Goal: Obtain resource: Obtain resource

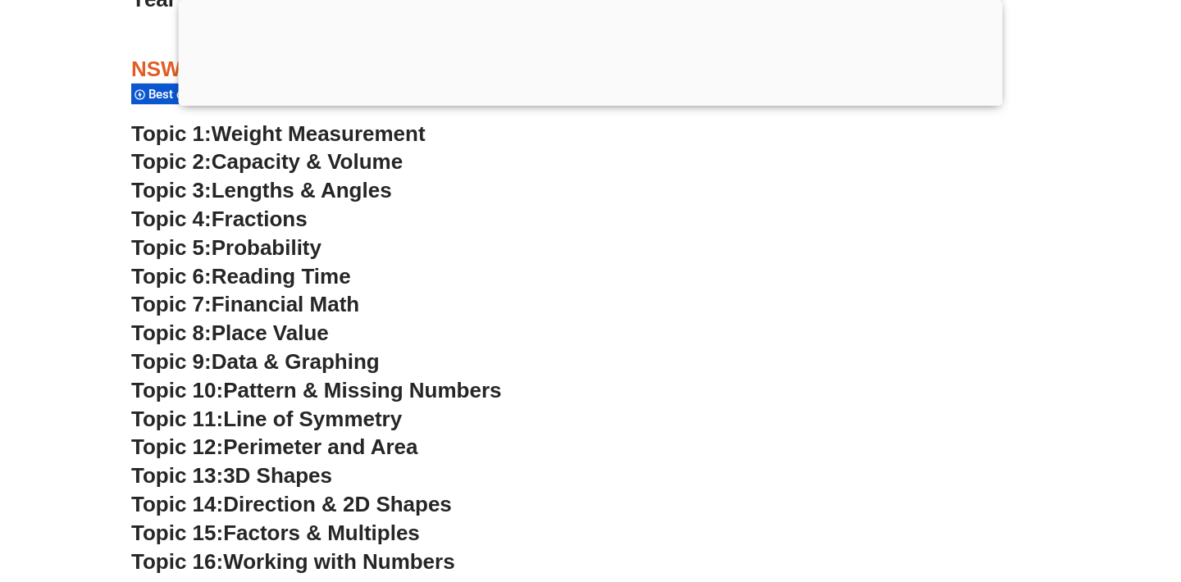
scroll to position [3972, 0]
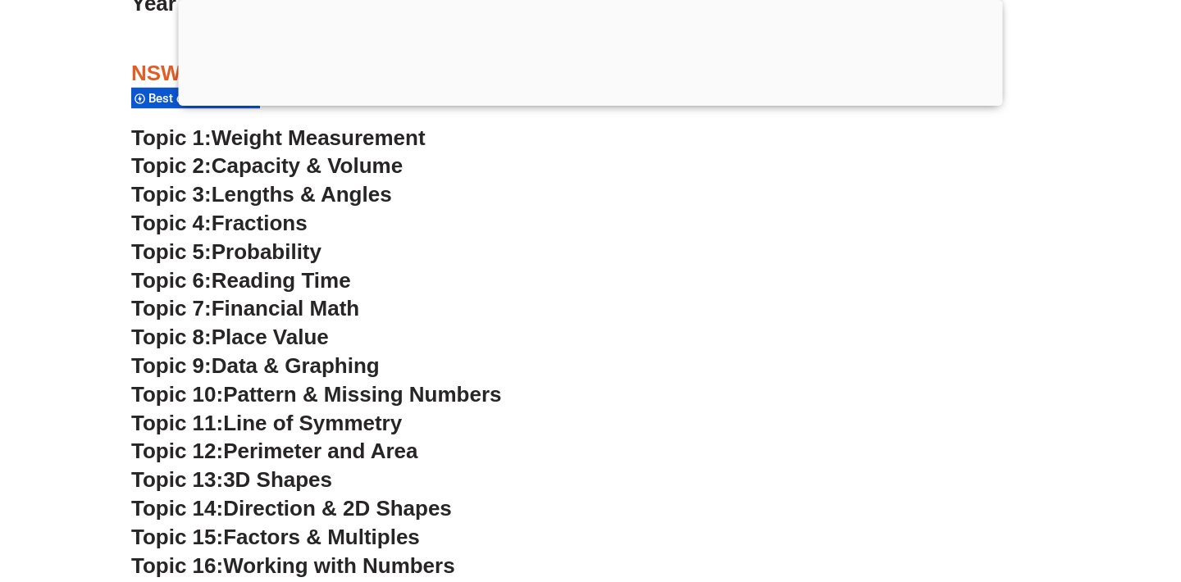
click at [244, 136] on span "Weight Measurement" at bounding box center [319, 137] width 214 height 25
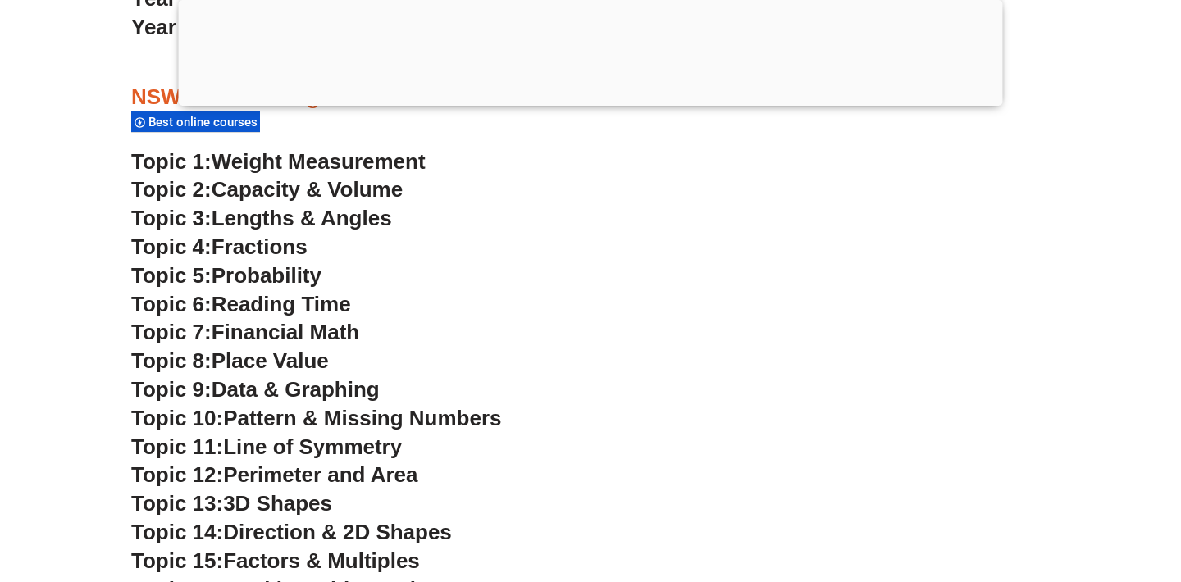
scroll to position [3996, 0]
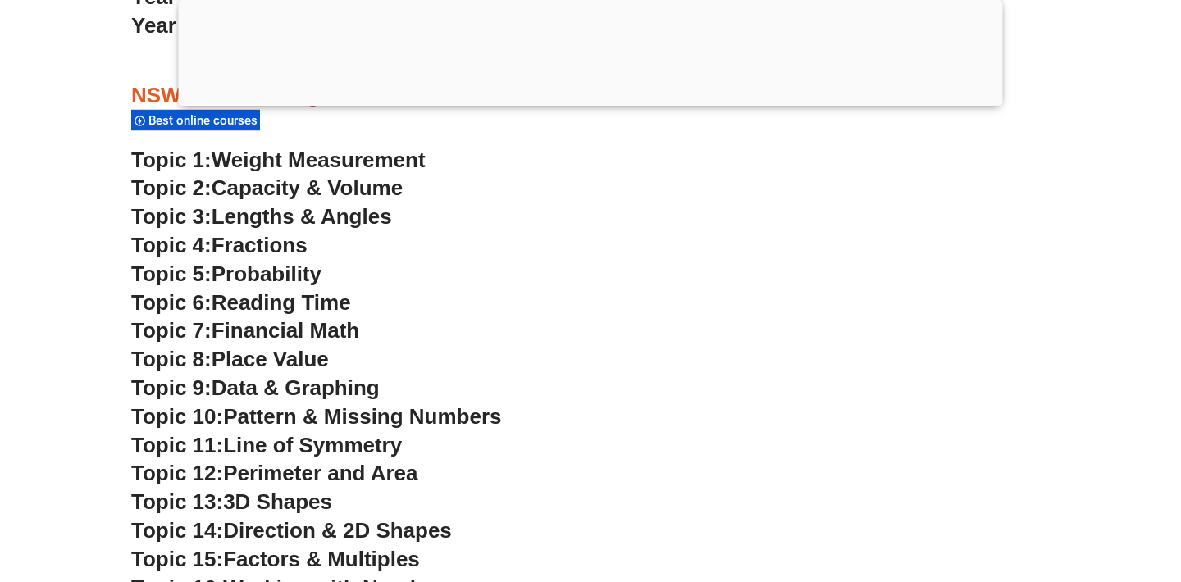
click at [250, 440] on span "Line of Symmetry" at bounding box center [312, 445] width 179 height 25
click at [295, 320] on span "Financial Math" at bounding box center [286, 330] width 148 height 25
click at [287, 157] on span "Weight Measurement" at bounding box center [319, 160] width 214 height 25
click at [310, 226] on span "Lengths & Angles" at bounding box center [302, 216] width 180 height 25
click at [301, 420] on span "Pattern & Missing Numbers" at bounding box center [362, 416] width 278 height 25
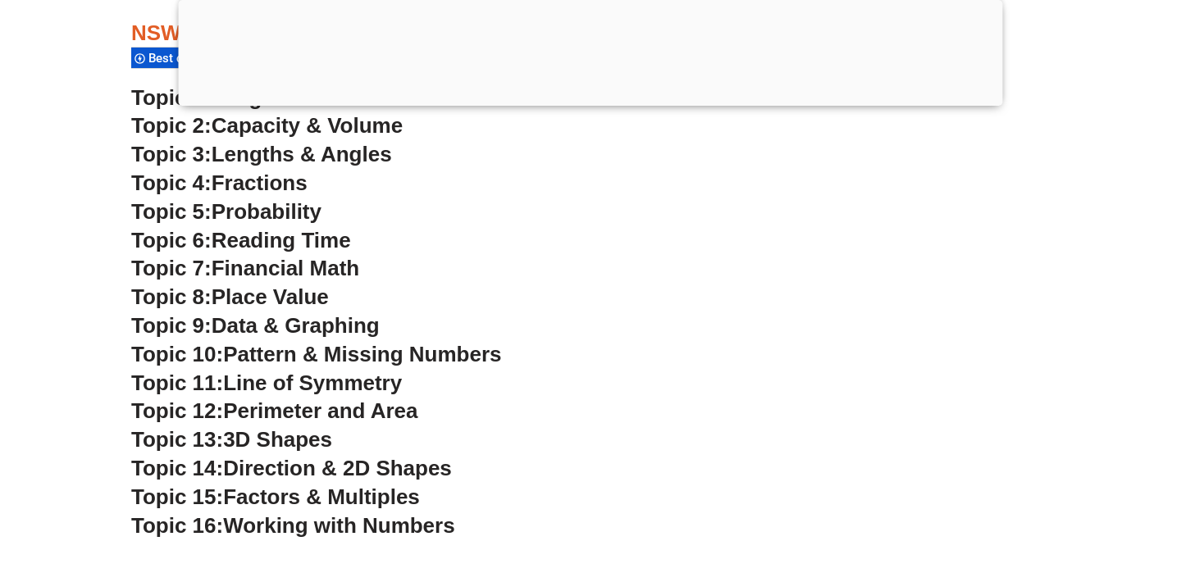
scroll to position [4058, 0]
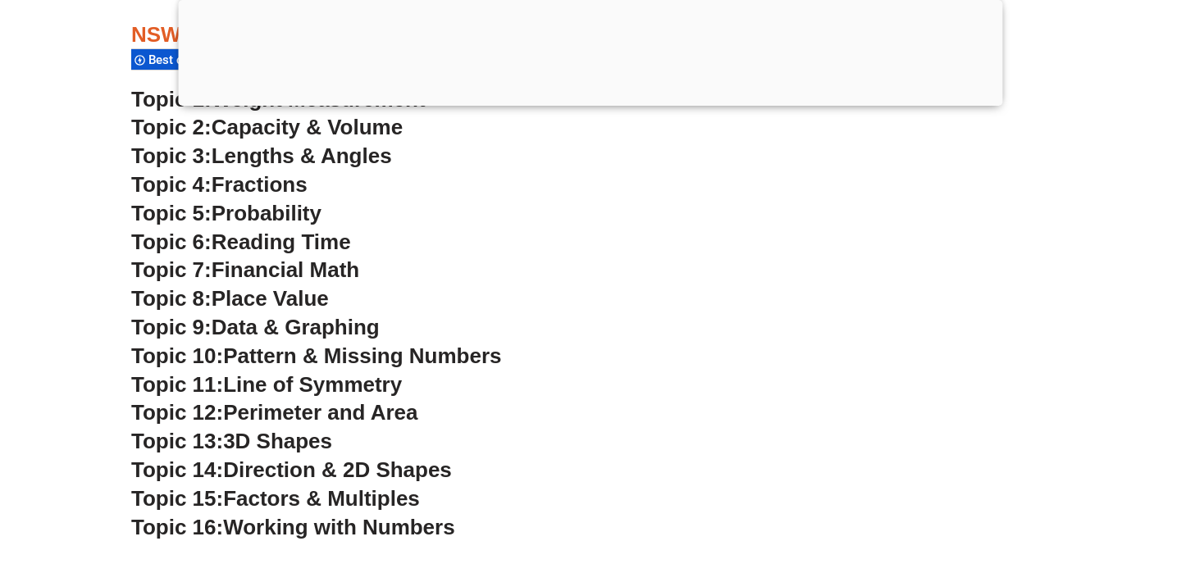
click at [315, 461] on span "Direction & 2D Shapes" at bounding box center [337, 470] width 229 height 25
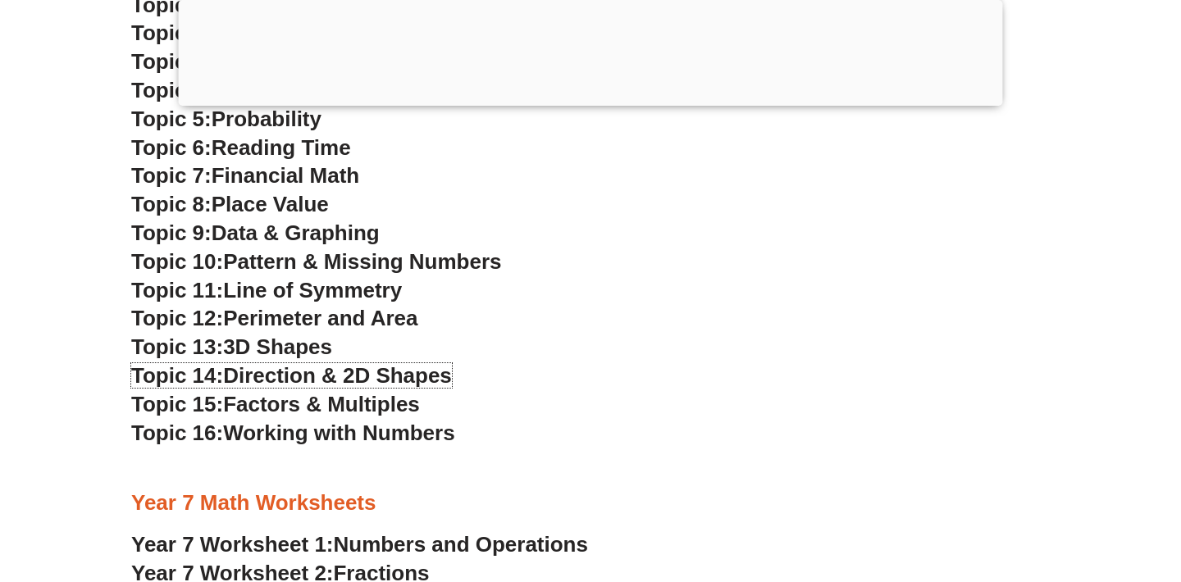
scroll to position [4164, 0]
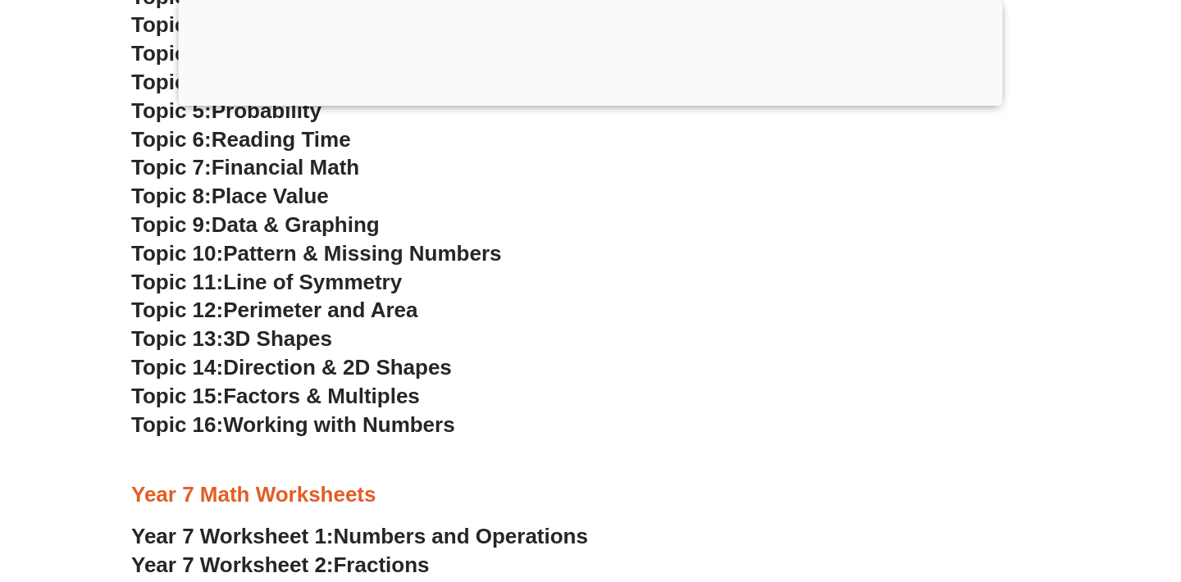
click at [399, 427] on span "Working with Numbers" at bounding box center [338, 425] width 231 height 25
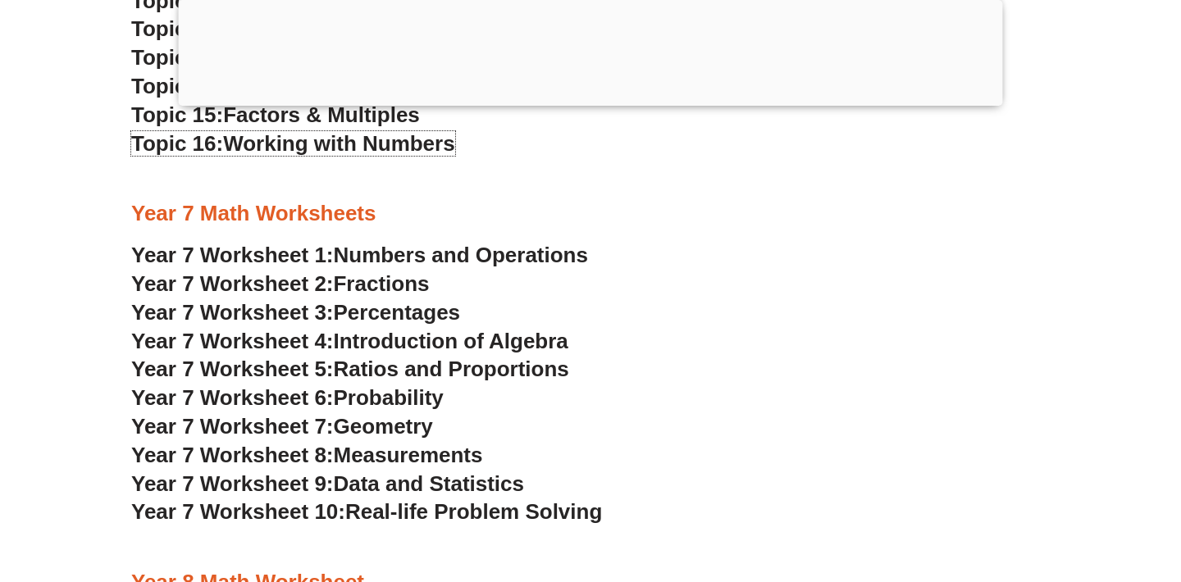
scroll to position [4518, 0]
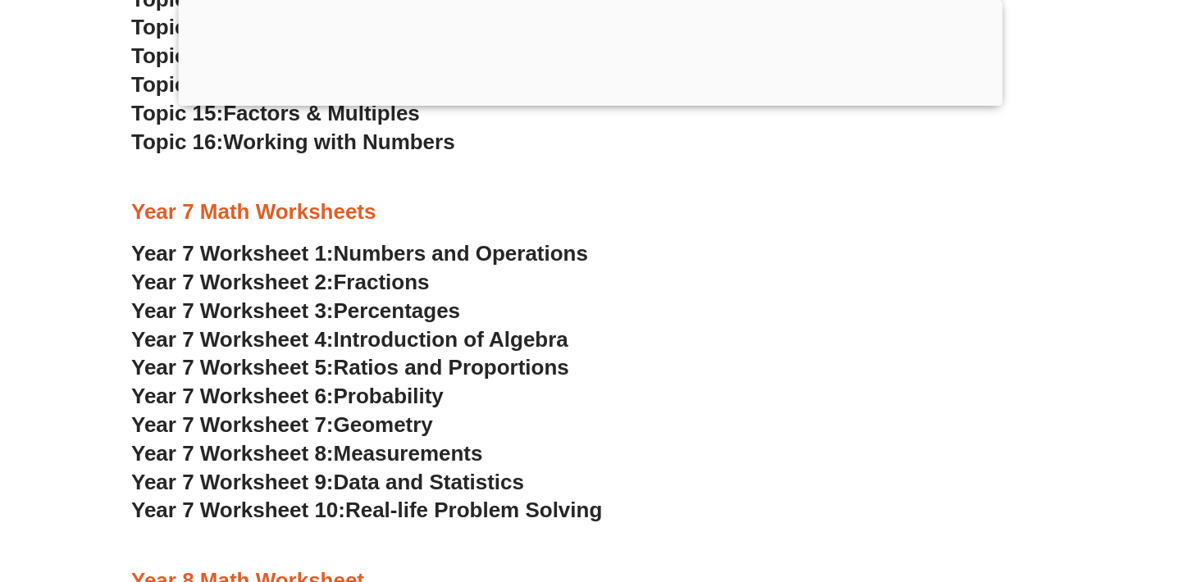
click at [388, 244] on span "Numbers and Operations" at bounding box center [461, 253] width 254 height 25
click at [368, 453] on span "Measurements" at bounding box center [408, 453] width 149 height 25
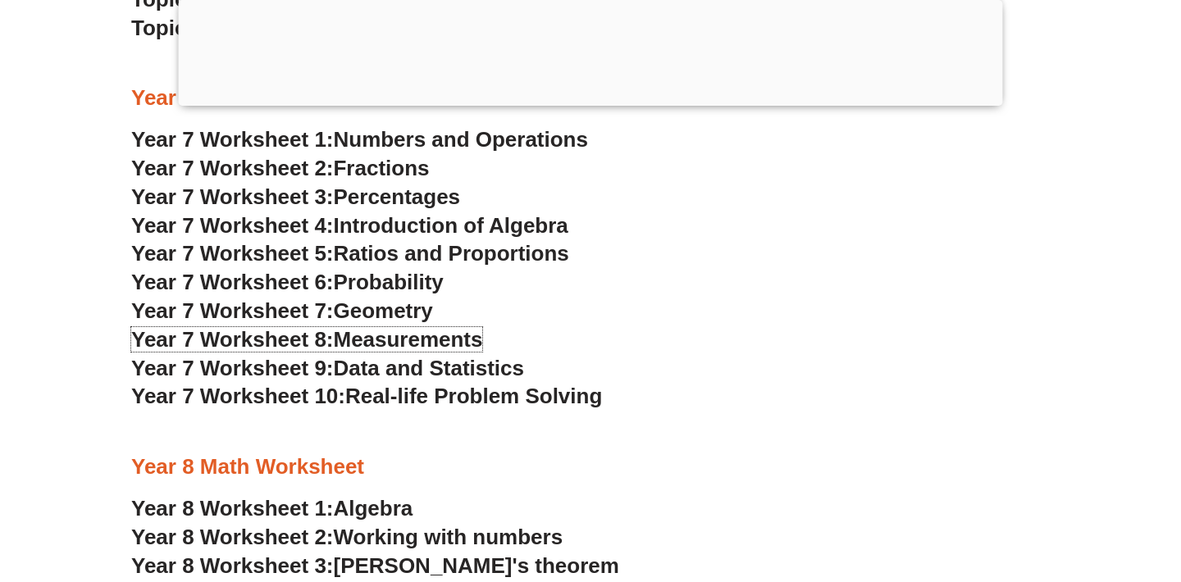
scroll to position [4622, 0]
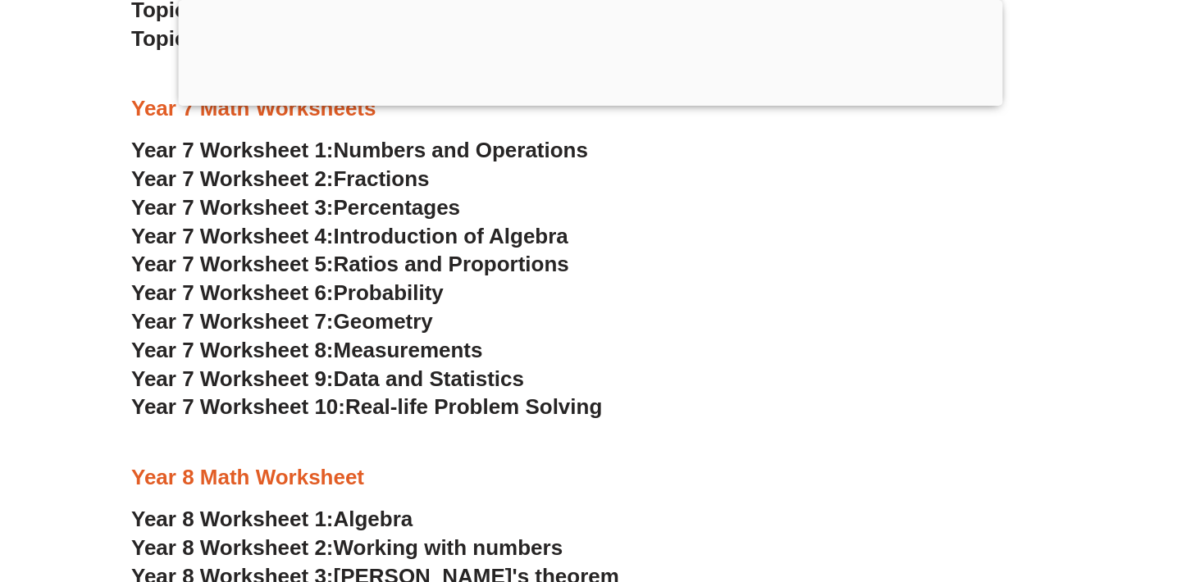
click at [385, 162] on span "Numbers and Operations" at bounding box center [461, 150] width 254 height 25
click at [386, 185] on span "Fractions" at bounding box center [382, 179] width 96 height 25
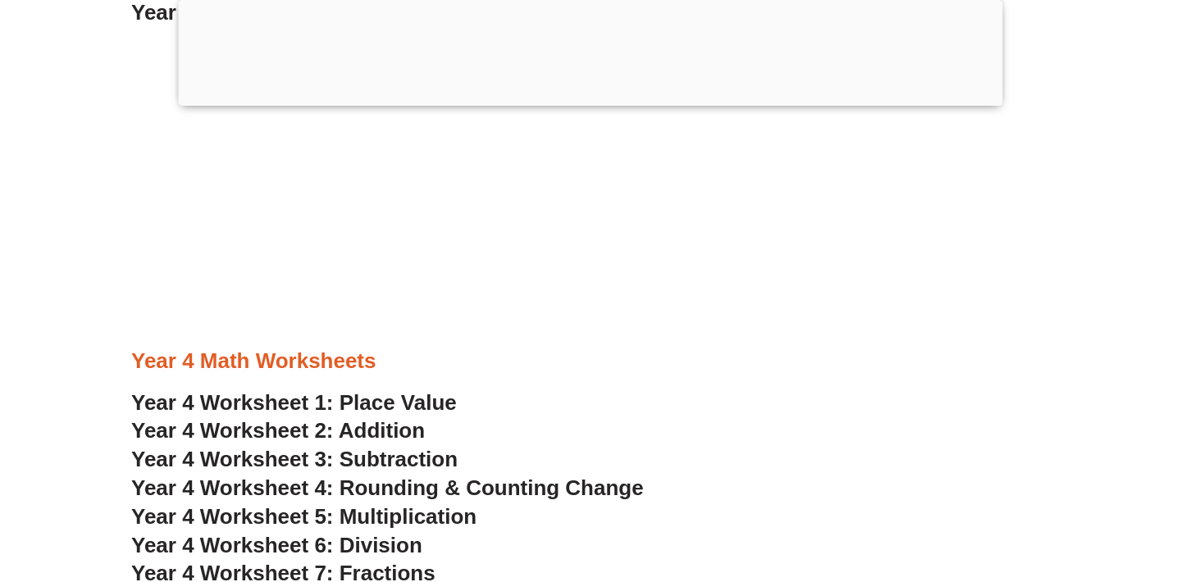
scroll to position [2981, 0]
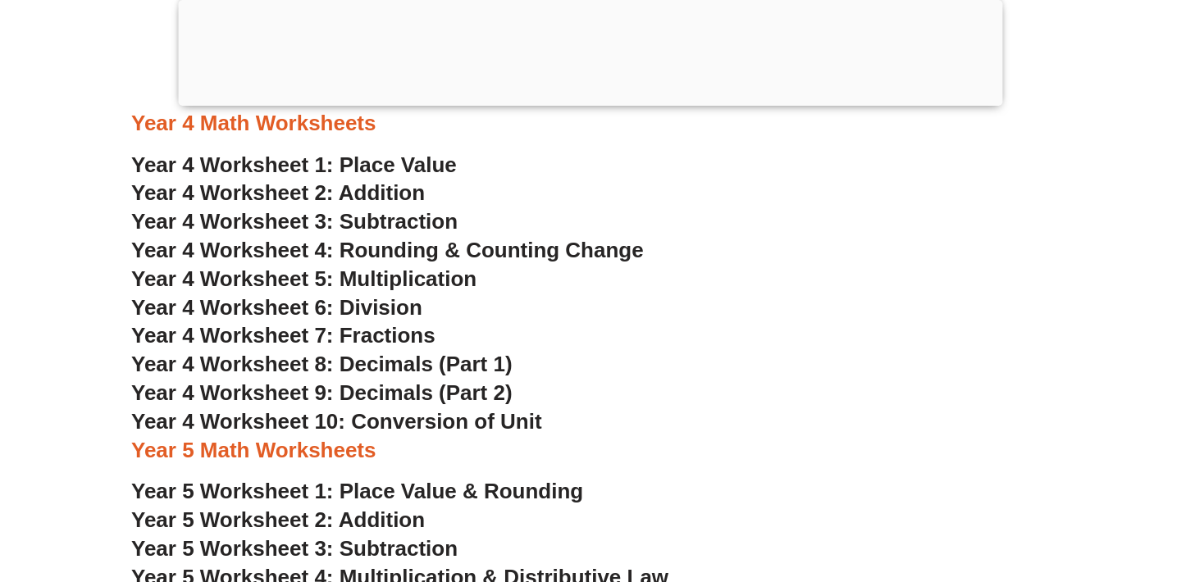
click at [362, 439] on h3 "Year 5 Math Worksheets" at bounding box center [590, 451] width 919 height 28
click at [345, 424] on span "Year 4 Worksheet 10: Conversion of Unit" at bounding box center [336, 421] width 411 height 25
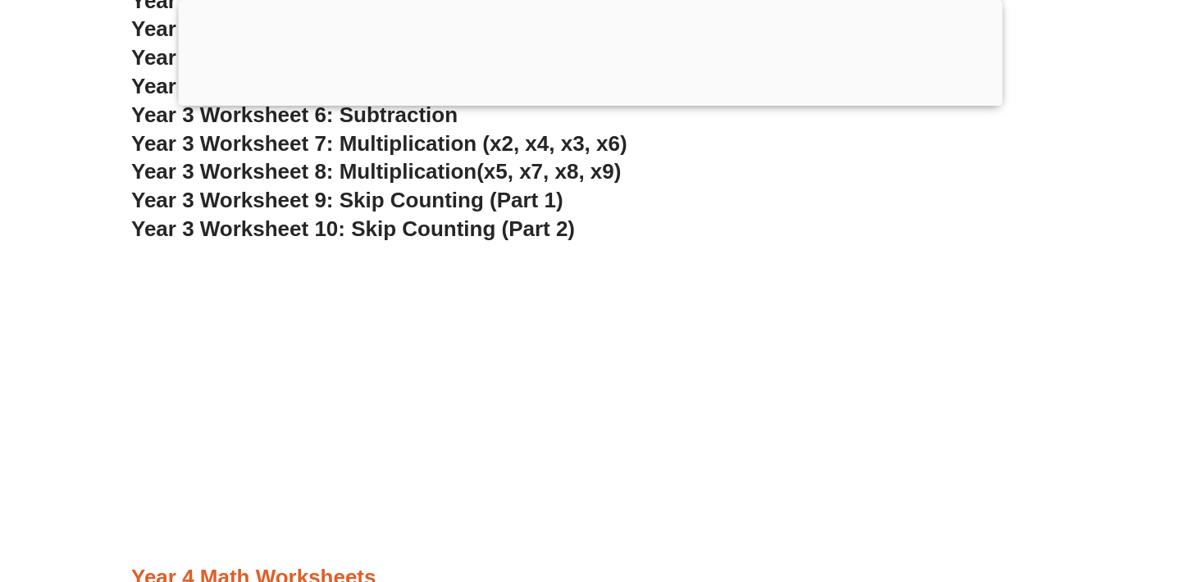
scroll to position [2267, 0]
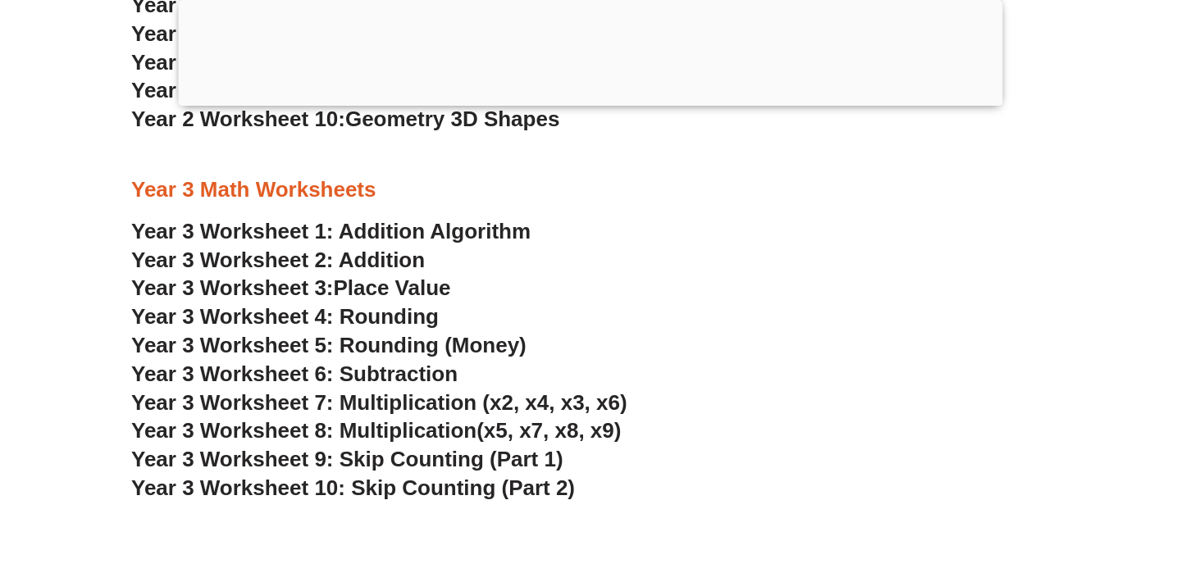
click at [422, 363] on span "Year 3 Worksheet 6: Subtraction" at bounding box center [294, 374] width 326 height 25
click at [378, 454] on span "Year 3 Worksheet 9: Skip Counting (Part 1)" at bounding box center [347, 459] width 432 height 25
click at [466, 477] on span "Year 3 Worksheet 10: Skip Counting (Part 2)" at bounding box center [353, 488] width 444 height 25
click at [374, 240] on link "Year 3 Worksheet 1: Addition Algorithm" at bounding box center [330, 231] width 399 height 25
click at [414, 312] on span "Year 3 Worksheet 4: Rounding" at bounding box center [285, 316] width 308 height 25
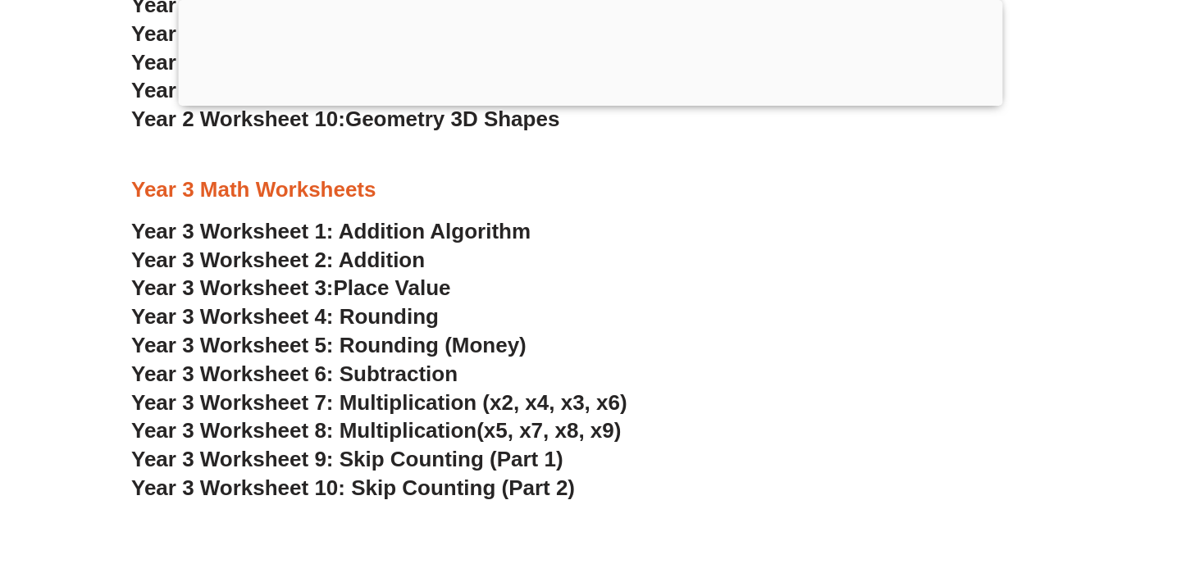
click at [376, 365] on span "Year 3 Worksheet 6: Subtraction" at bounding box center [294, 374] width 326 height 25
click at [395, 284] on span "Place Value" at bounding box center [392, 288] width 117 height 25
